Goal: Task Accomplishment & Management: Use online tool/utility

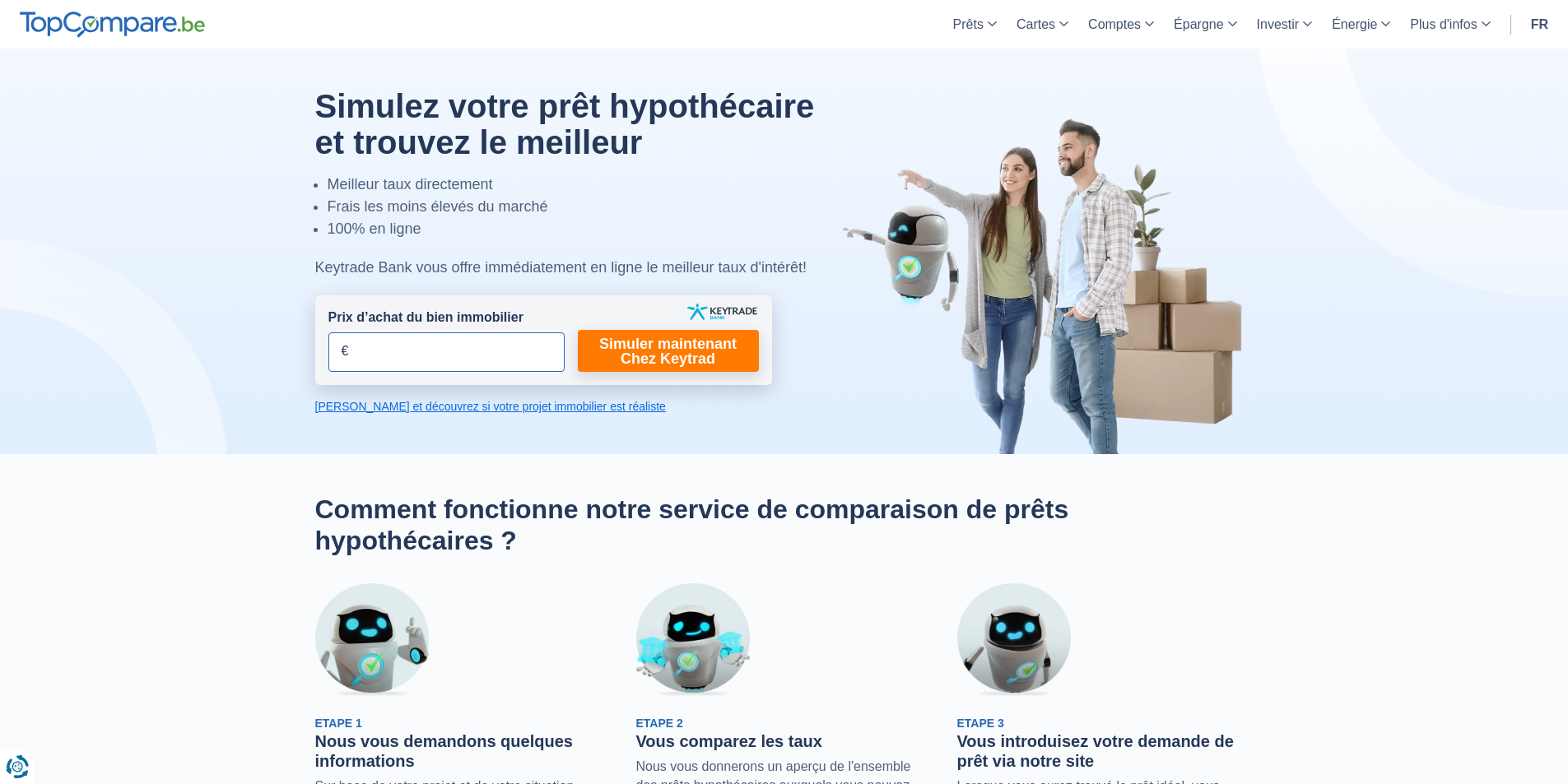
click at [370, 356] on input "Prix d’achat du bien immobilier" at bounding box center [447, 352] width 236 height 40
drag, startPoint x: 410, startPoint y: 353, endPoint x: 338, endPoint y: 352, distance: 72.0
click at [338, 352] on input "256.000" at bounding box center [447, 352] width 236 height 40
type input "256.000"
click at [674, 349] on link "Simuler maintenant Chez Keytrad" at bounding box center [668, 351] width 181 height 42
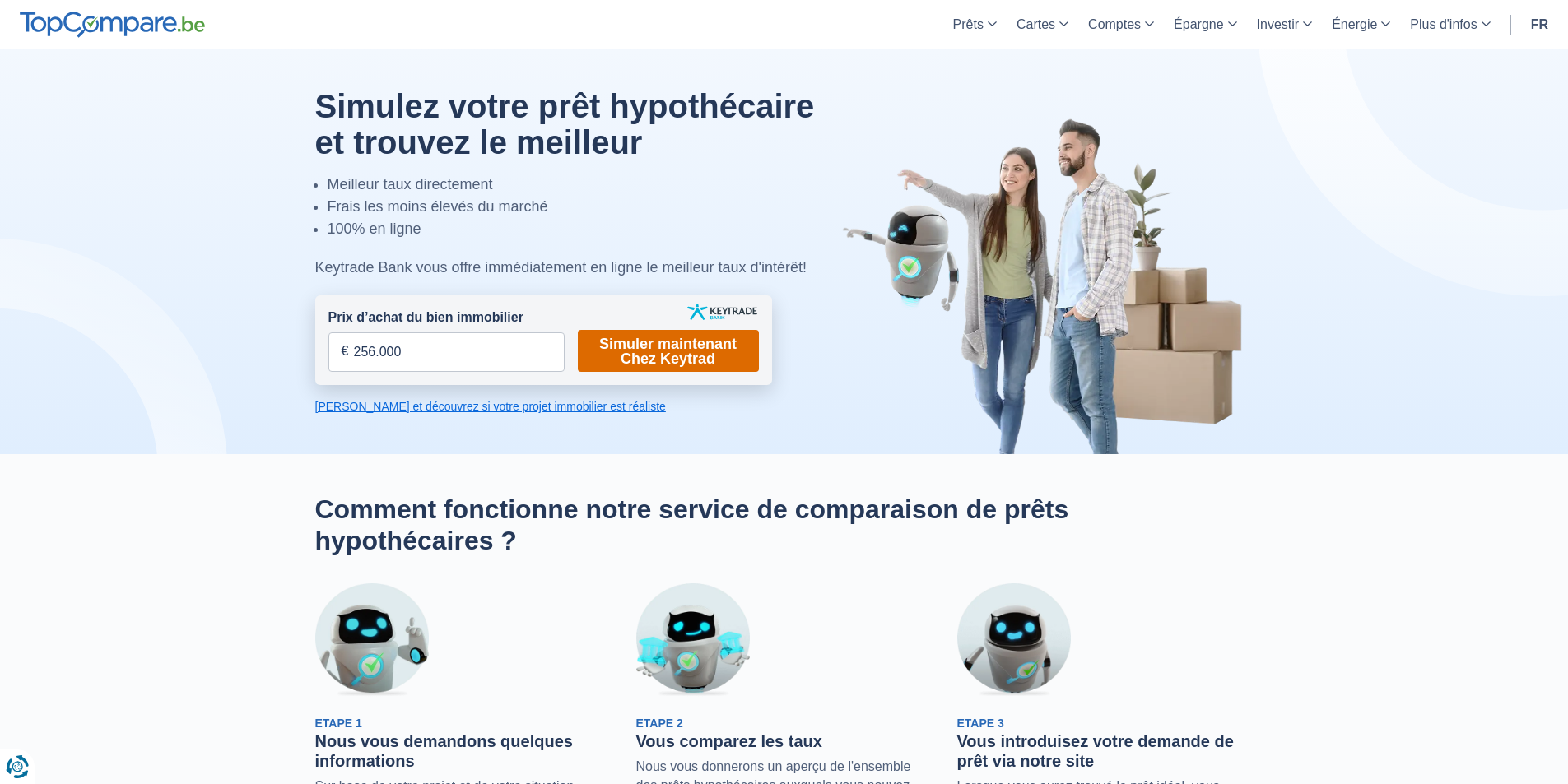
click at [656, 360] on link "Simuler maintenant Chez Keytrad" at bounding box center [668, 351] width 181 height 42
click at [487, 409] on link "[PERSON_NAME] et découvrez si votre projet immobilier est réaliste" at bounding box center [543, 407] width 457 height 16
click at [656, 345] on link "Simuler maintenant Chez Keytrad" at bounding box center [668, 351] width 181 height 42
